Goal: Task Accomplishment & Management: Manage account settings

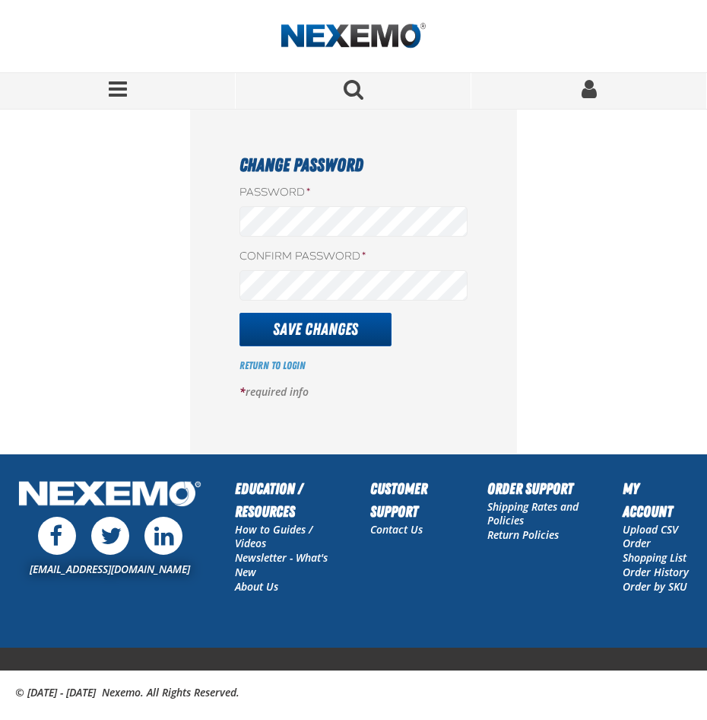
click at [320, 329] on button "Save Changes" at bounding box center [316, 329] width 152 height 33
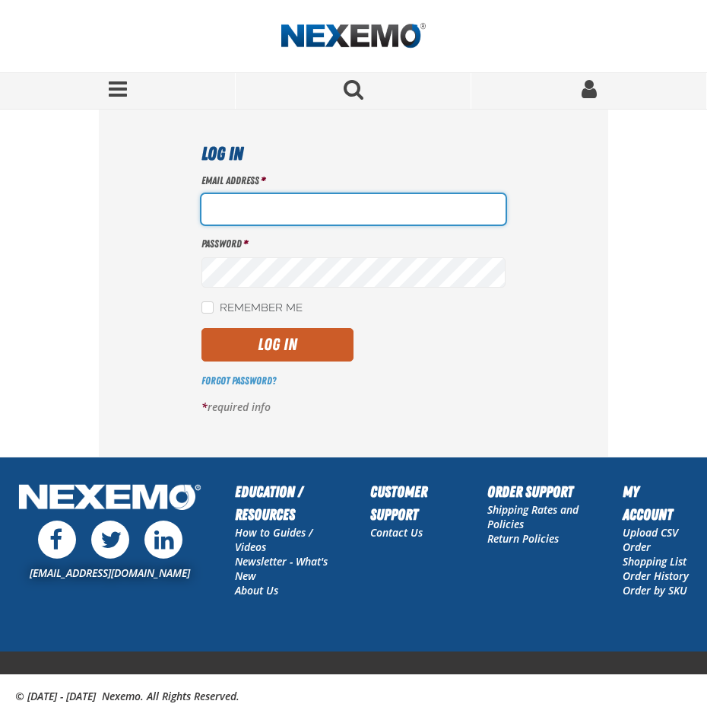
click at [277, 202] on input "Email Address *" at bounding box center [354, 209] width 304 height 30
type input "RHOADLEY@HUSKERAUTOGROUP.COM"
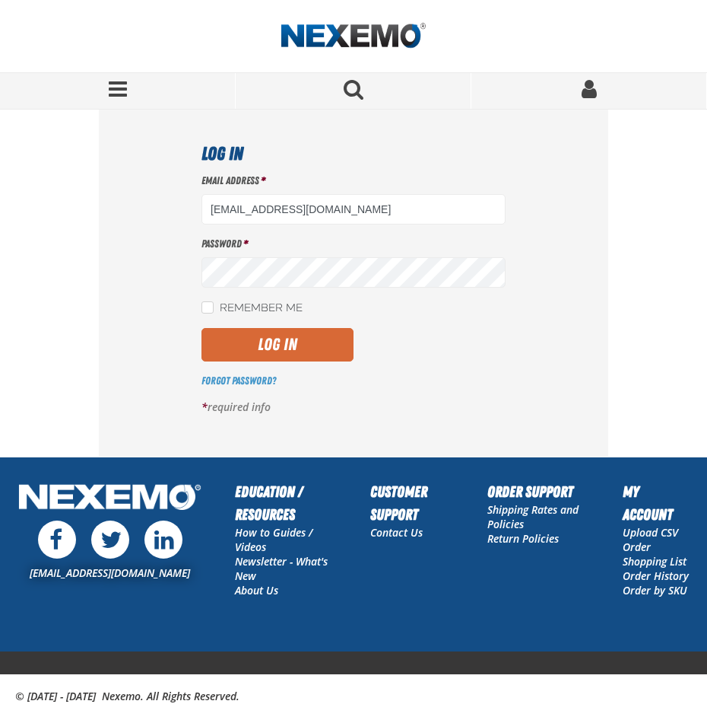
click at [297, 332] on button "Log In" at bounding box center [278, 344] width 152 height 33
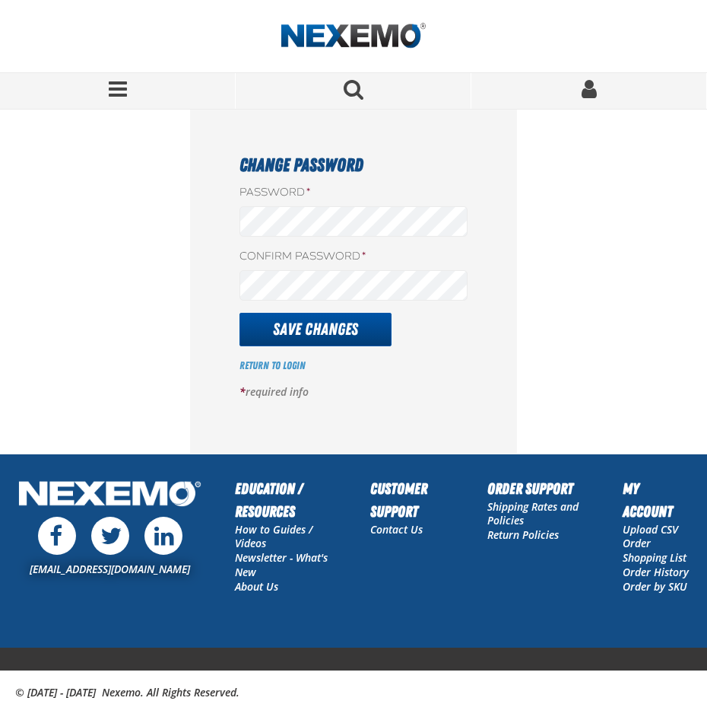
click at [338, 334] on button "Save Changes" at bounding box center [316, 329] width 152 height 33
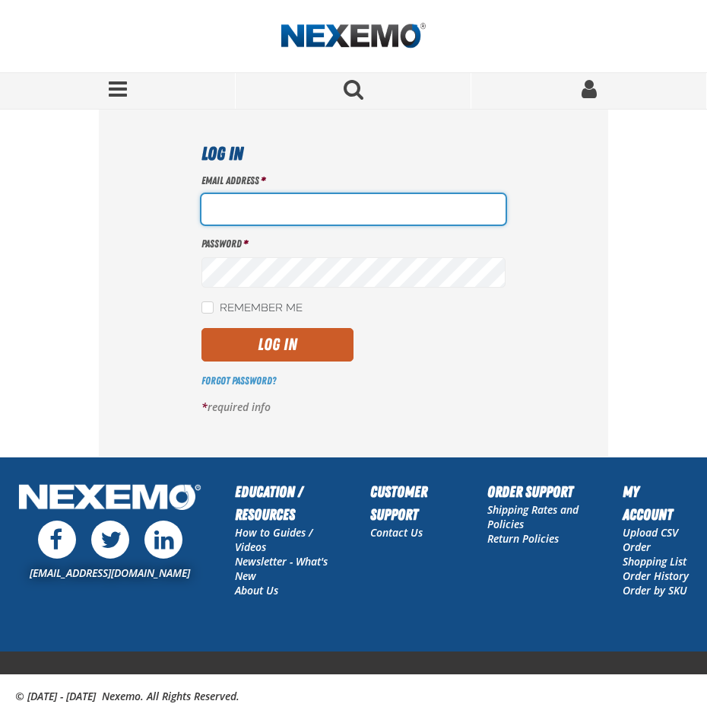
click at [234, 208] on input "Email Address *" at bounding box center [354, 209] width 304 height 30
type input "RHOADLEY@HUSKERAUTOGROUP.COM"
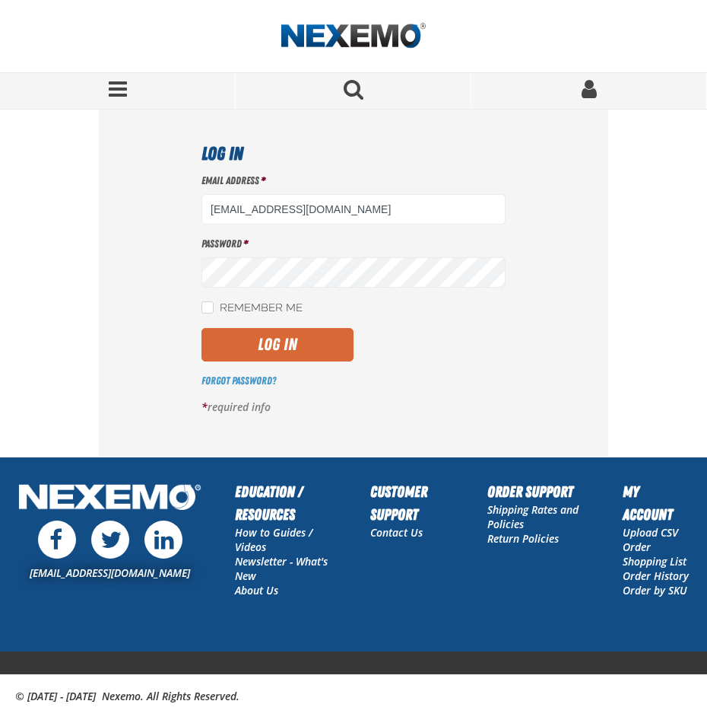
click at [265, 332] on button "Log In" at bounding box center [278, 344] width 152 height 33
